Goal: Find specific fact: Find specific fact

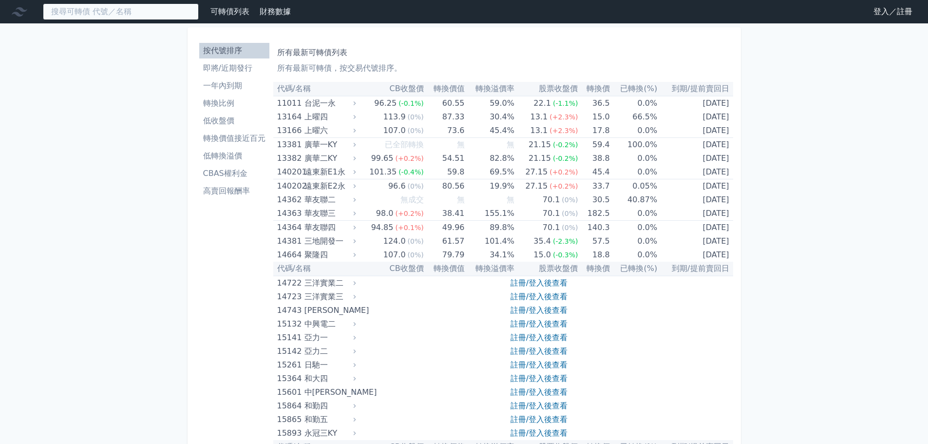
click at [86, 17] on input at bounding box center [121, 11] width 156 height 17
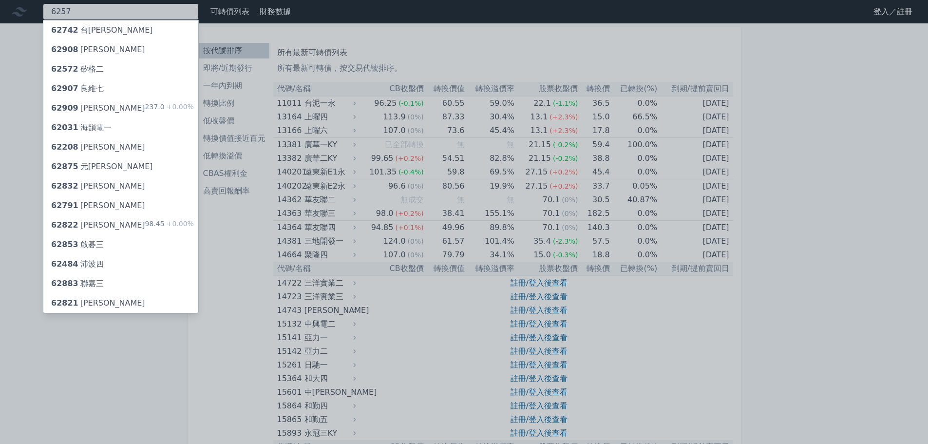
type input "6257"
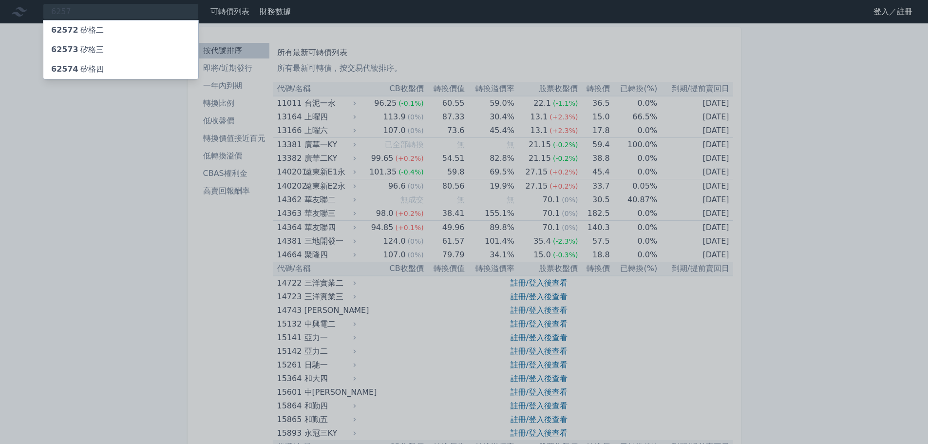
click at [123, 66] on div "62574 矽格四" at bounding box center [120, 68] width 155 height 19
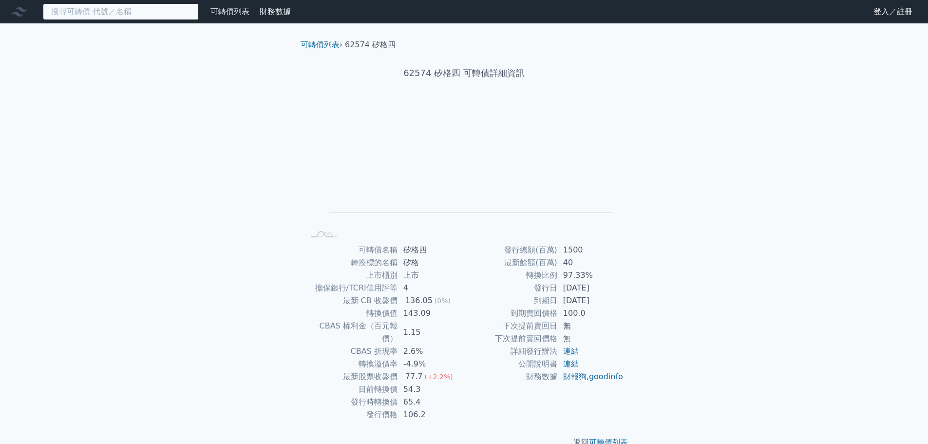
click at [78, 11] on input at bounding box center [121, 11] width 156 height 17
click at [113, 9] on input at bounding box center [121, 11] width 156 height 17
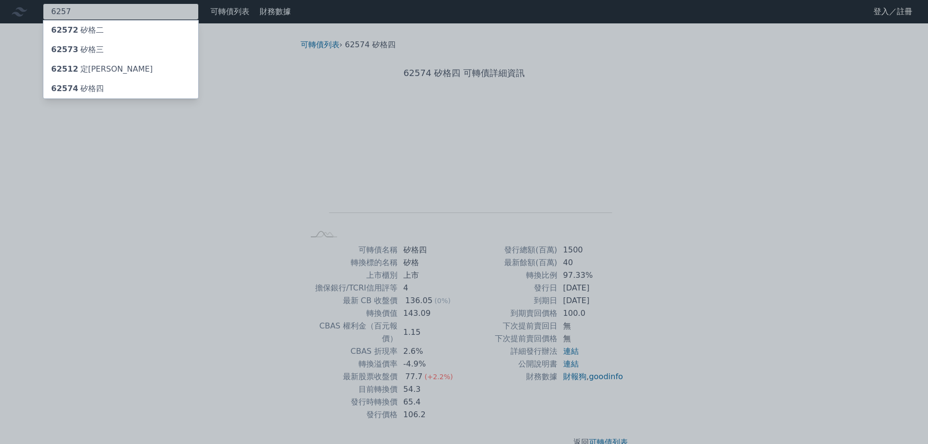
type input "6257"
click at [113, 43] on div "62573 矽格三" at bounding box center [120, 49] width 155 height 19
